Goal: Transaction & Acquisition: Purchase product/service

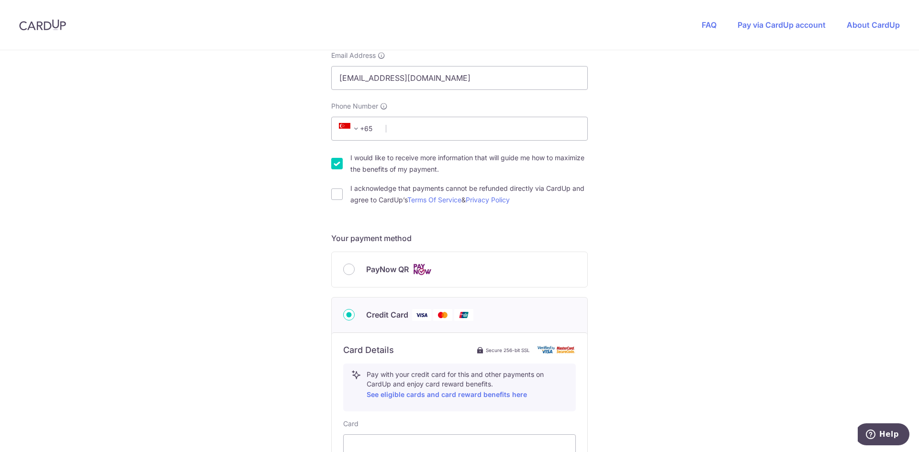
scroll to position [287, 0]
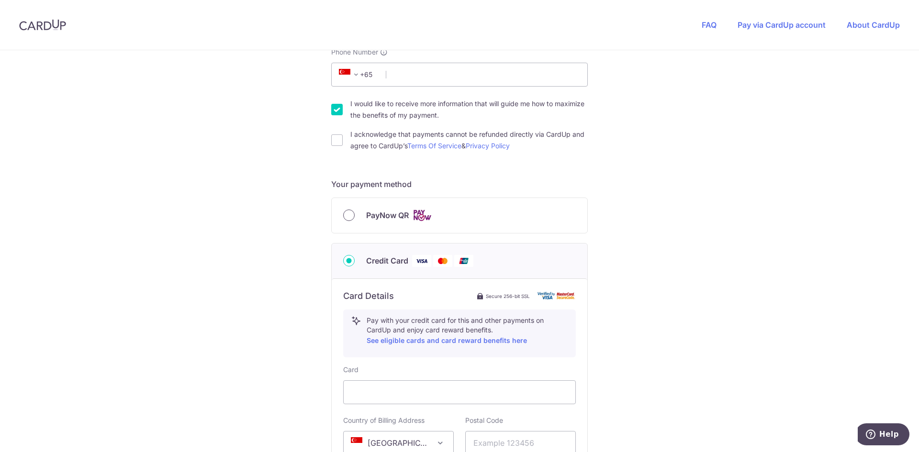
click at [347, 215] on input "PayNow QR" at bounding box center [348, 215] width 11 height 11
radio input "true"
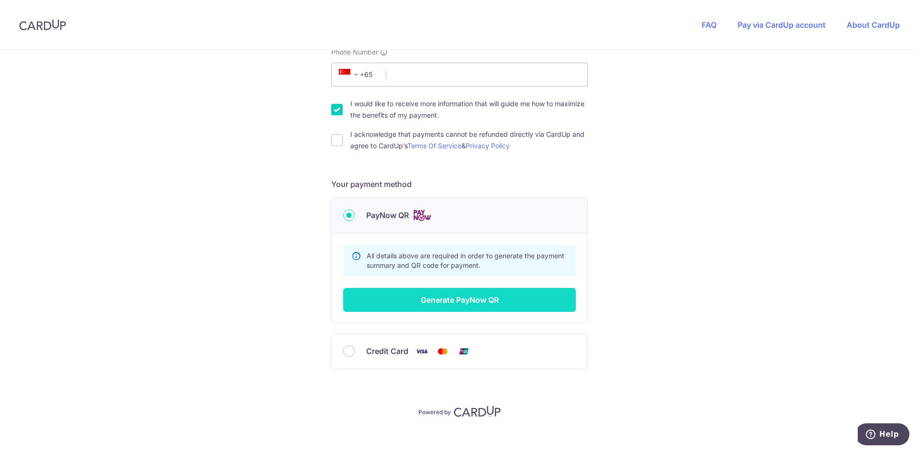
click at [498, 297] on button "Generate PayNow QR" at bounding box center [459, 300] width 233 height 24
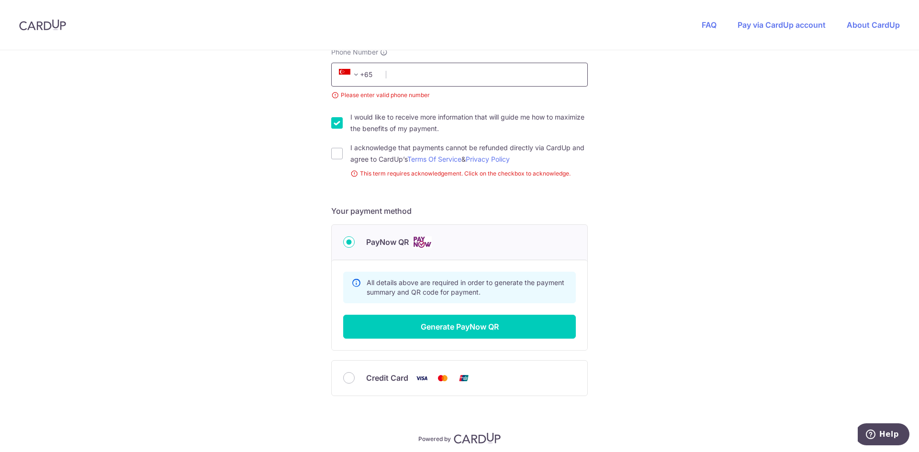
click at [410, 77] on input "Phone Number" at bounding box center [459, 75] width 257 height 24
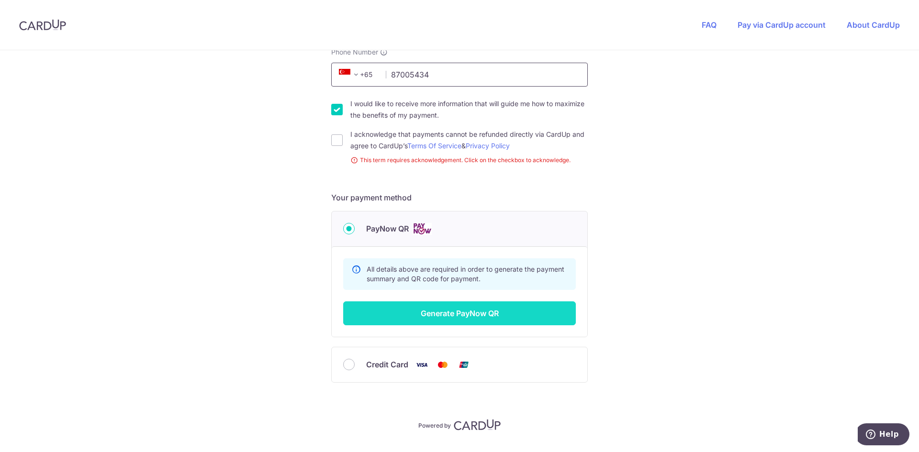
type input "87005434"
click at [402, 318] on button "Generate PayNow QR" at bounding box center [459, 314] width 233 height 24
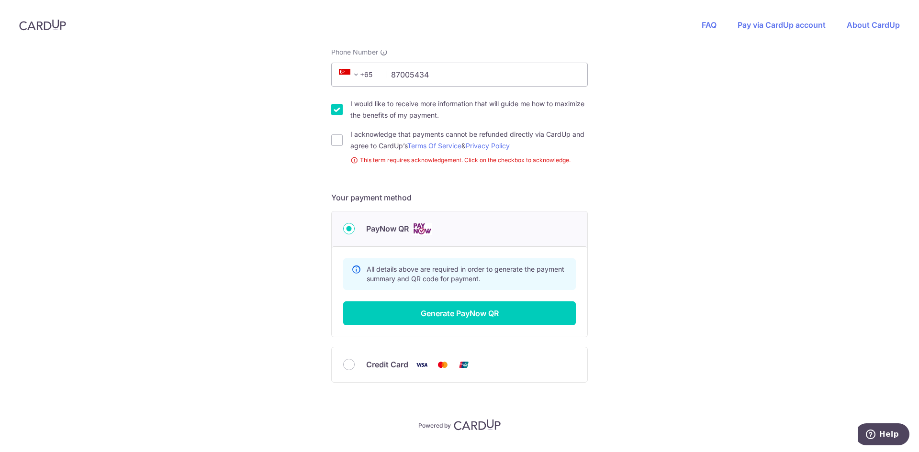
click at [343, 134] on div "I acknowledge that payments cannot be refunded directly via CardUp and agree to…" at bounding box center [459, 140] width 257 height 23
click at [327, 139] on div "You are paying TENTAGE RENTAL SINGAPORE PTE. LTD. TENTAGE RENTAL SINGAPORE PTE.…" at bounding box center [459, 119] width 919 height 713
click at [335, 109] on input "I would like to receive more information that will guide me how to maximize the…" at bounding box center [336, 109] width 11 height 11
checkbox input "false"
click at [339, 142] on input "I acknowledge that payments cannot be refunded directly via CardUp and agree to…" at bounding box center [336, 139] width 11 height 11
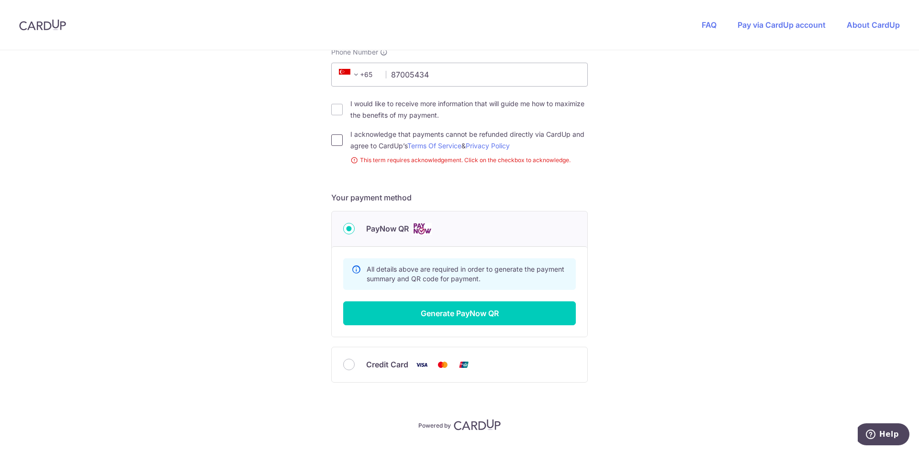
checkbox input "true"
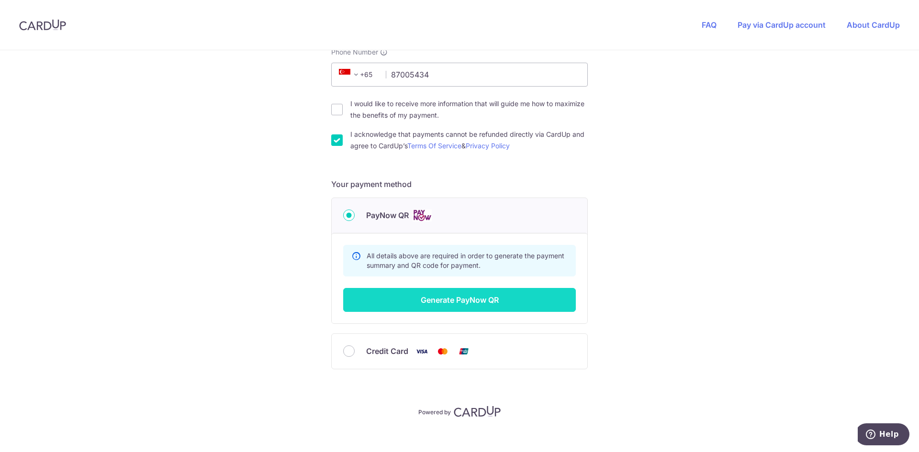
click at [431, 306] on button "Generate PayNow QR" at bounding box center [459, 300] width 233 height 24
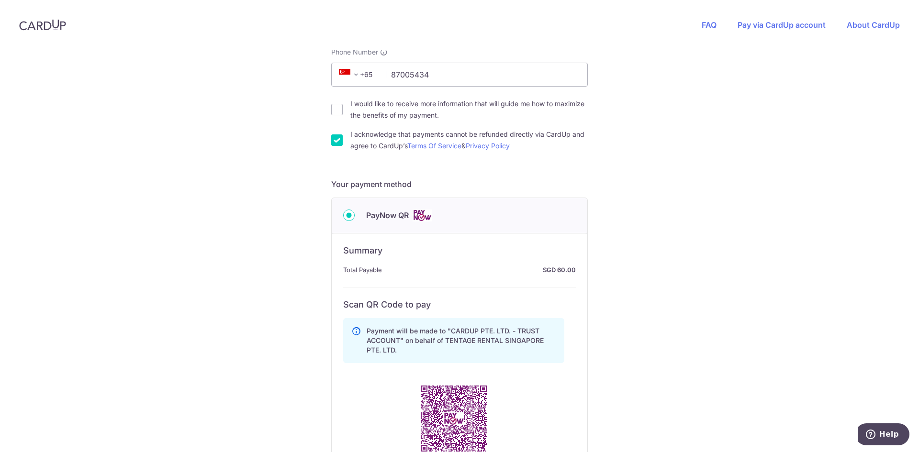
scroll to position [383, 0]
